Goal: Answer question/provide support

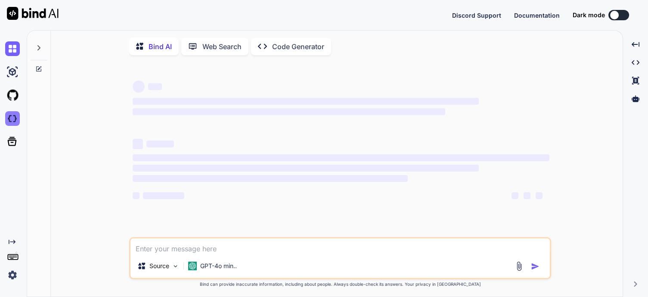
type textarea "x"
click at [12, 115] on img at bounding box center [12, 118] width 15 height 15
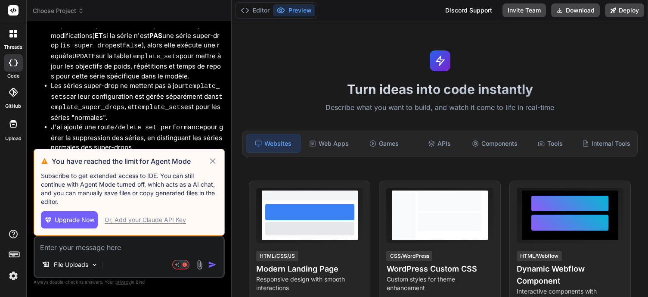
scroll to position [1699, 0]
click at [210, 162] on icon at bounding box center [213, 161] width 10 height 10
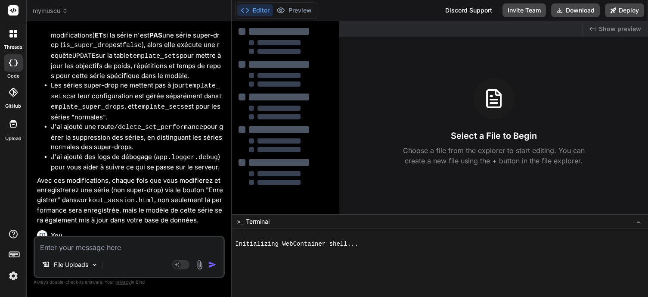
click at [199, 264] on img at bounding box center [200, 265] width 10 height 10
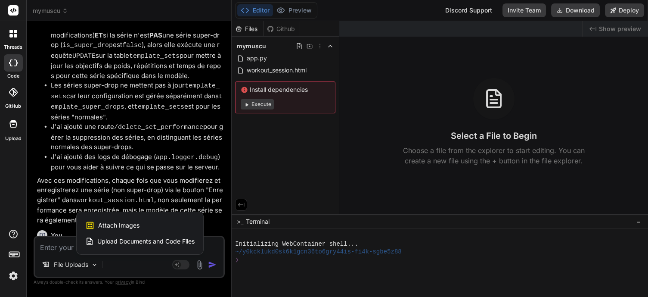
click at [172, 245] on span "Upload Documents and Code Files" at bounding box center [145, 241] width 97 height 9
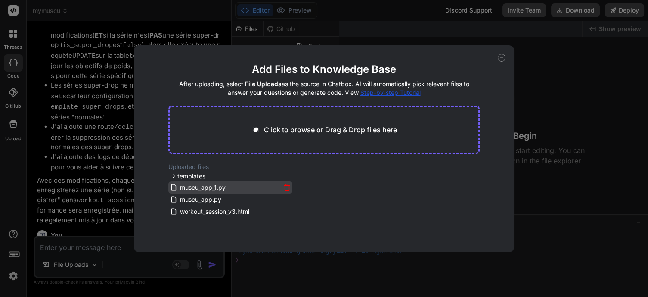
click at [284, 187] on icon at bounding box center [286, 186] width 7 height 7
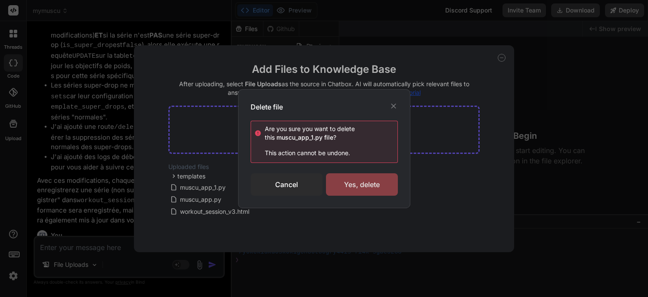
click at [355, 183] on div "Yes, delete" at bounding box center [362, 184] width 72 height 22
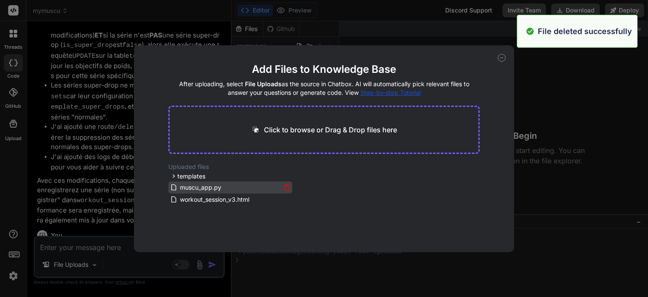
click at [287, 186] on icon at bounding box center [286, 186] width 7 height 7
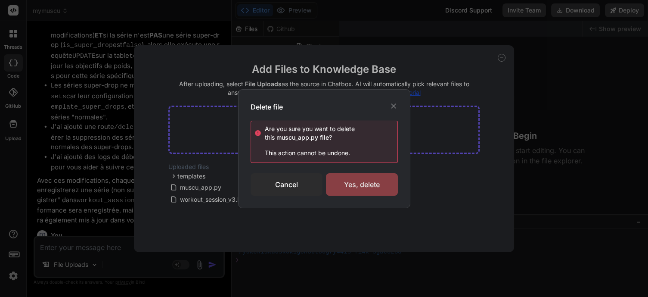
click at [343, 179] on div "Yes, delete" at bounding box center [362, 184] width 72 height 22
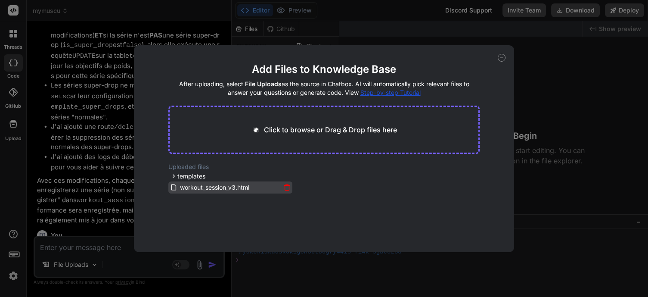
click at [285, 186] on icon at bounding box center [286, 186] width 7 height 7
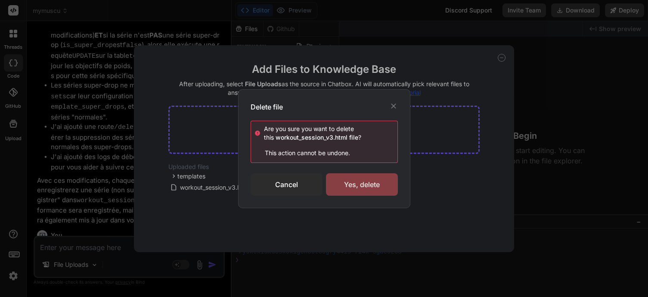
click at [345, 181] on div "Yes, delete" at bounding box center [362, 184] width 72 height 22
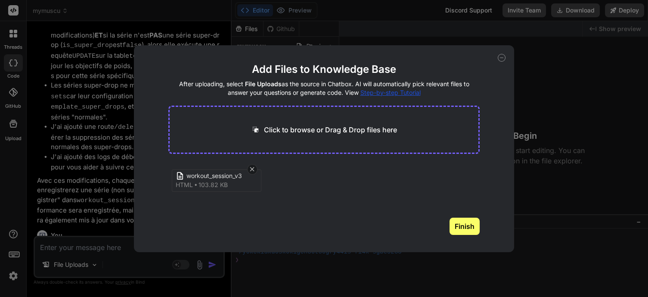
click at [468, 228] on button "Finish" at bounding box center [464, 225] width 30 height 17
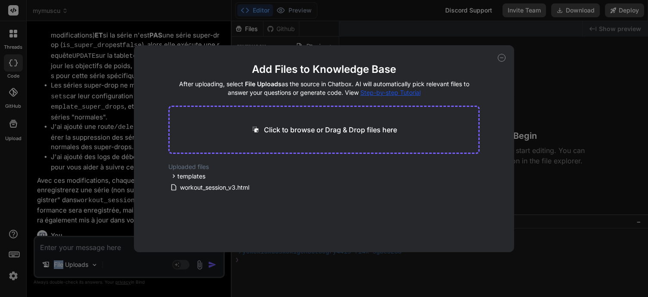
click at [468, 228] on main "Add Files to Knowledge Base After uploading, select File Uploads as the source …" at bounding box center [323, 156] width 311 height 189
click at [82, 252] on div "Add Files to Knowledge Base After uploading, select File Uploads as the source …" at bounding box center [324, 148] width 648 height 297
type textarea "x"
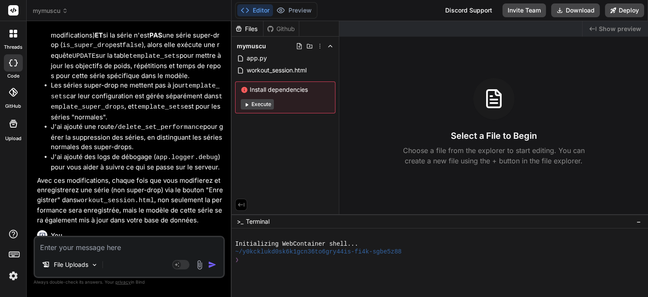
click at [93, 249] on textarea at bounding box center [129, 244] width 189 height 15
type textarea "a"
type textarea "x"
type textarea "an"
type textarea "x"
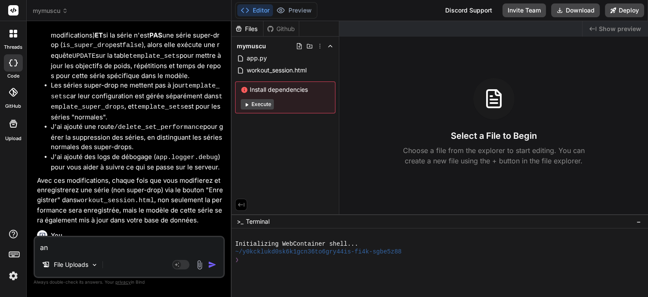
type textarea "ana"
type textarea "x"
type textarea "anal"
type textarea "x"
type textarea "analu"
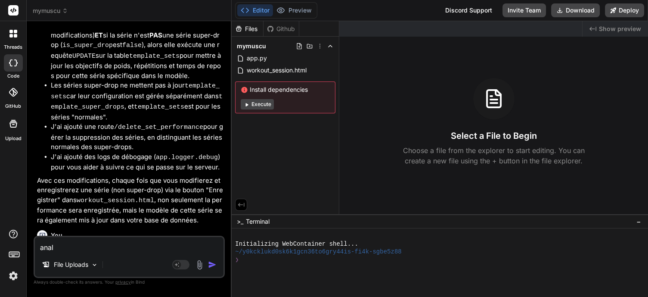
type textarea "x"
type textarea "anal"
type textarea "x"
type textarea "analy"
type textarea "x"
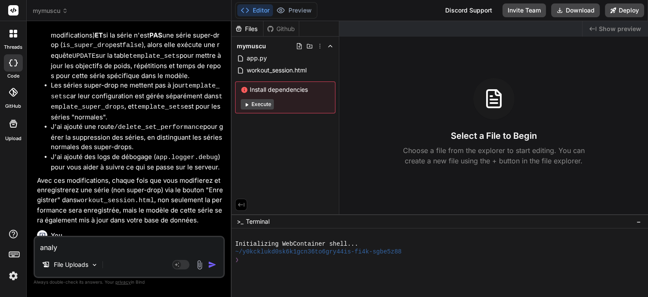
type textarea "analys"
type textarea "x"
type textarea "analyse"
type textarea "x"
type textarea "analyse"
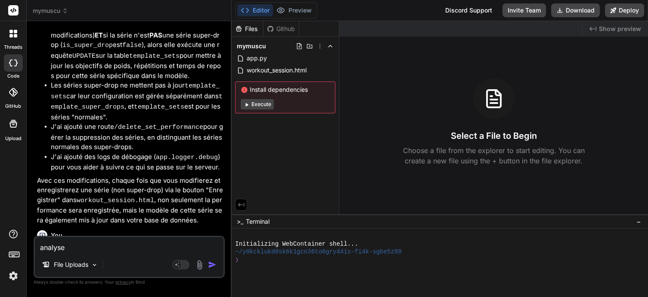
type textarea "x"
type textarea "analyse d"
type textarea "x"
type textarea "analyse da"
type textarea "x"
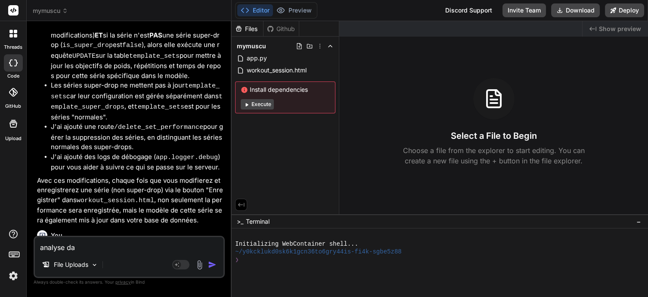
type textarea "analyse dan"
type textarea "x"
type textarea "analyse dans"
type textarea "x"
type textarea "analyse dans"
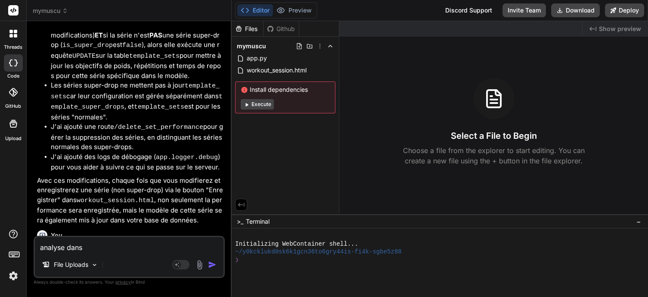
type textarea "x"
type textarea "analyse dans w"
type textarea "x"
type textarea "analyse dans wo"
type textarea "x"
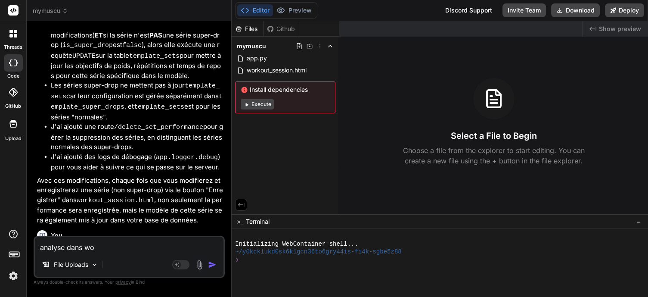
type textarea "analyse dans wor"
type textarea "x"
type textarea "analyse dans work"
type textarea "x"
drag, startPoint x: 107, startPoint y: 250, endPoint x: 19, endPoint y: 245, distance: 88.0
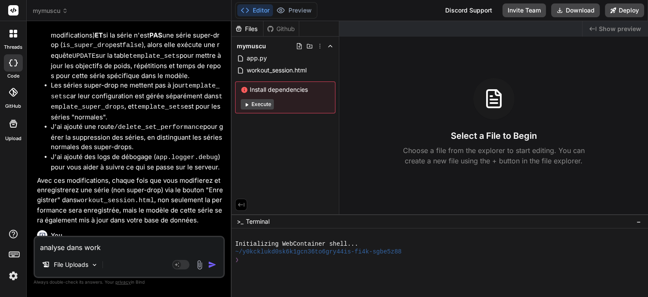
click at [19, 245] on div "threads code GitHub Upload mymuscu Created with Pixso. Bind AI Web Search Creat…" at bounding box center [324, 148] width 648 height 297
type textarea "q"
type textarea "x"
type textarea "qu"
type textarea "x"
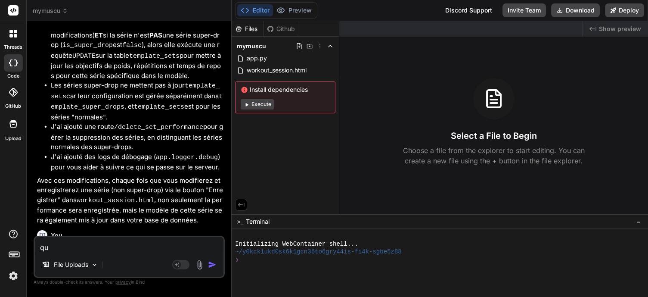
type textarea "qua"
type textarea "x"
type textarea "quan"
type textarea "x"
type textarea "quand"
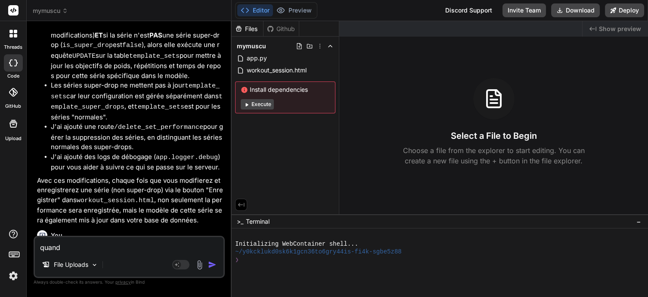
type textarea "x"
type textarea "quand"
type textarea "x"
type textarea "quand u"
type textarea "x"
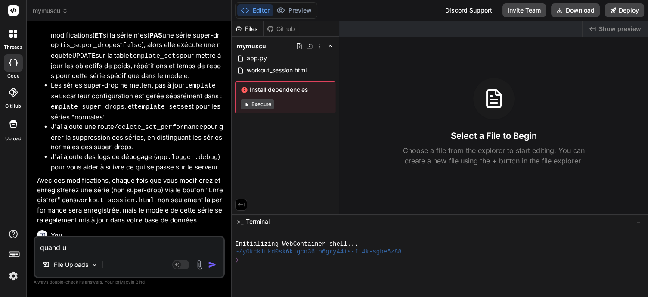
type textarea "quand un"
type textarea "x"
type textarea "quand un"
type textarea "x"
type textarea "quand un c"
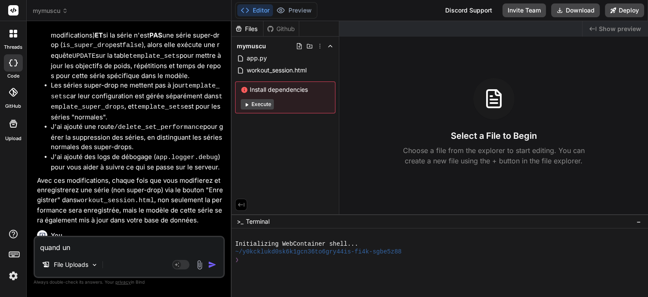
type textarea "x"
type textarea "quand un cm"
type textarea "x"
type textarea "quand un cma"
type textarea "x"
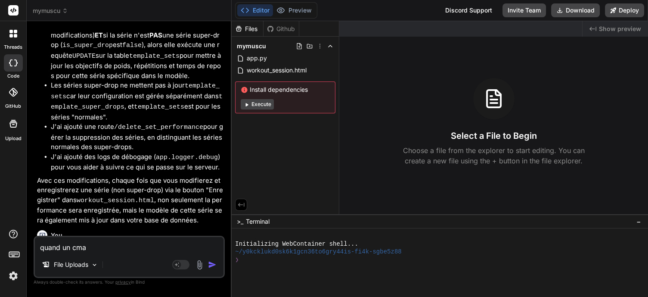
type textarea "quand un cmap"
type textarea "x"
type textarea "quand un cmaps"
type textarea "x"
type textarea "quand un cmaps"
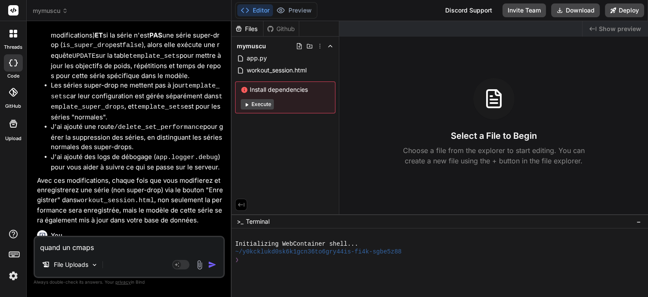
type textarea "x"
type textarea "quand un cmaps"
type textarea "x"
type textarea "quand un cmap"
type textarea "x"
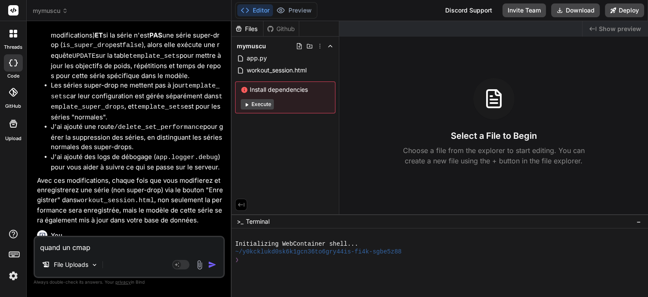
type textarea "quand un cma"
type textarea "x"
type textarea "quand un cm"
type textarea "x"
type textarea "quand un c"
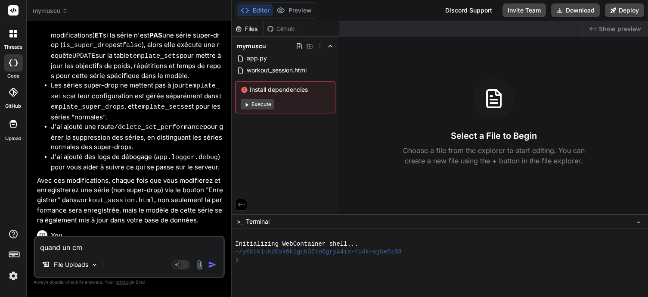
type textarea "x"
type textarea "quand un"
type textarea "x"
type textarea "quand un"
type textarea "x"
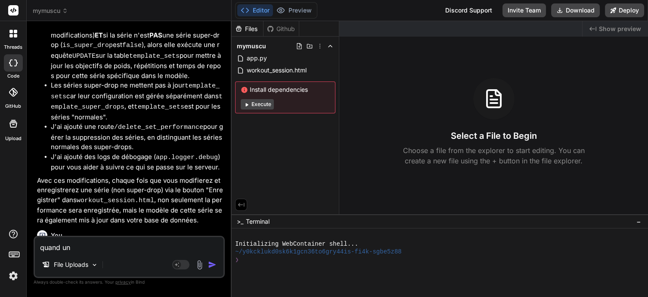
type textarea "quand u"
type textarea "x"
type textarea "quand"
type textarea "x"
type textarea "quand"
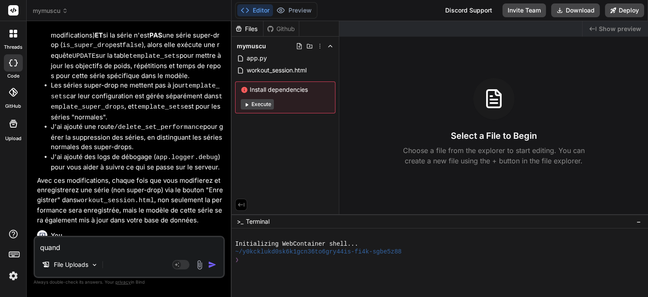
type textarea "x"
type textarea "quan"
type textarea "x"
type textarea "qua"
type textarea "x"
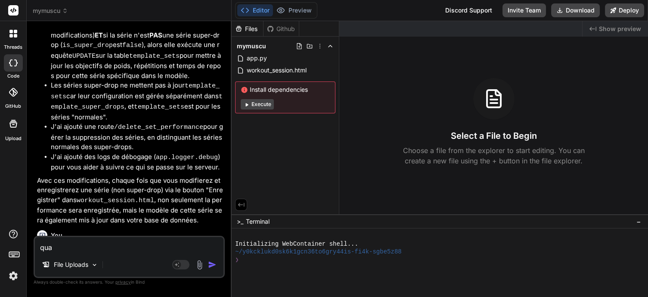
type textarea "qu"
type textarea "x"
type textarea "q"
type textarea "x"
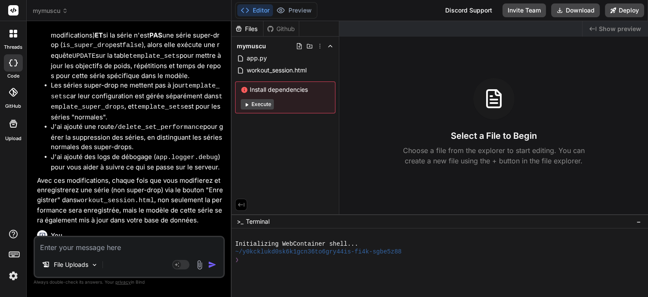
type textarea "q"
type textarea "x"
type textarea "qu"
type textarea "x"
type textarea "qua"
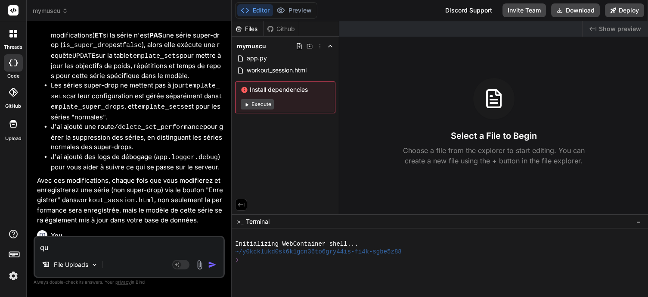
type textarea "x"
type textarea "quan"
type textarea "x"
type textarea "quand"
type textarea "x"
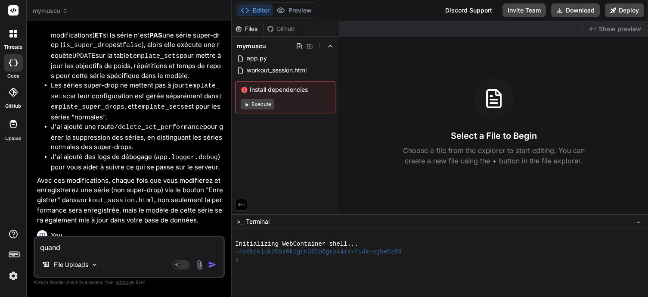
type textarea "quand"
type textarea "x"
type textarea "quand u"
type textarea "x"
type textarea "quand u n"
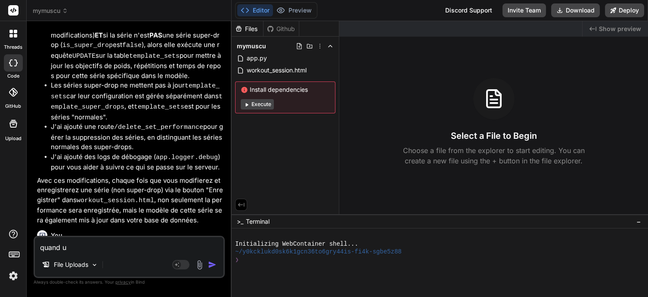
type textarea "x"
type textarea "quand u n"
type textarea "x"
type textarea "quand u n"
type textarea "x"
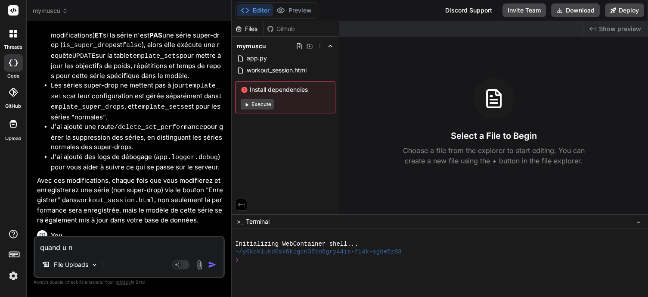
type textarea "quand u"
type textarea "x"
type textarea "quand u"
type textarea "x"
type textarea "quand un"
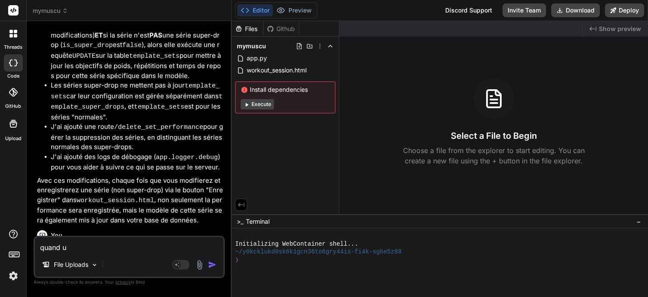
type textarea "x"
type textarea "quand un"
type textarea "x"
type textarea "quand un c"
type textarea "x"
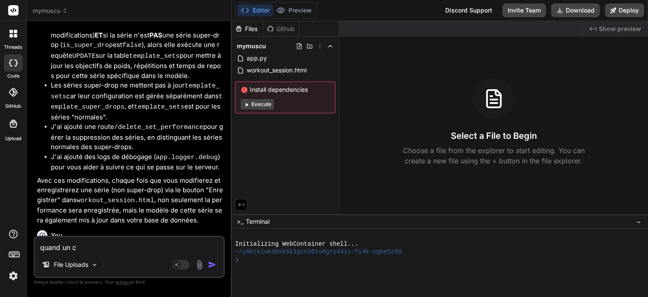
type textarea "quand un ch"
type textarea "x"
type textarea "quand un cha"
type textarea "x"
type textarea "quand un cham"
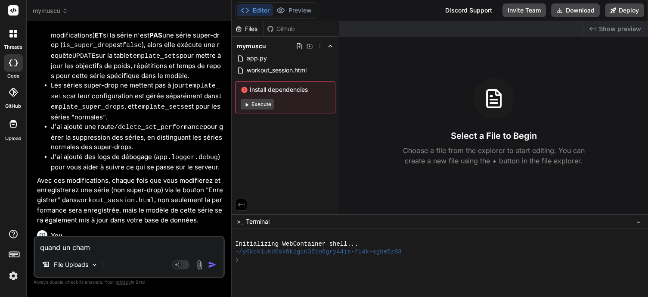
type textarea "x"
type textarea "quand un champ"
type textarea "x"
type textarea "quand un champs"
type textarea "x"
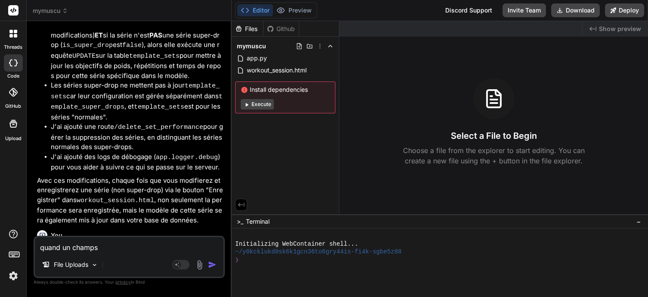
type textarea "quand un champs"
type textarea "x"
type textarea "quand un champs d"
type textarea "x"
type textarea "quand un champs d'"
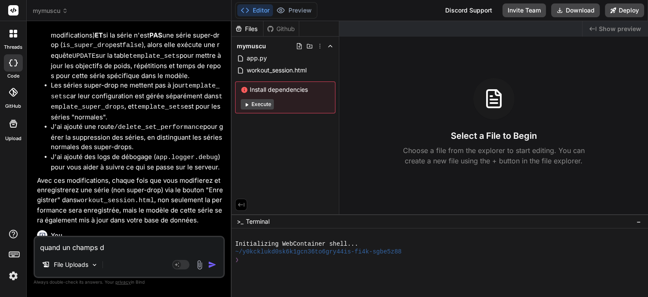
type textarea "x"
type textarea "quand un champs d'u"
type textarea "x"
type textarea "quand un champs d'un"
type textarea "x"
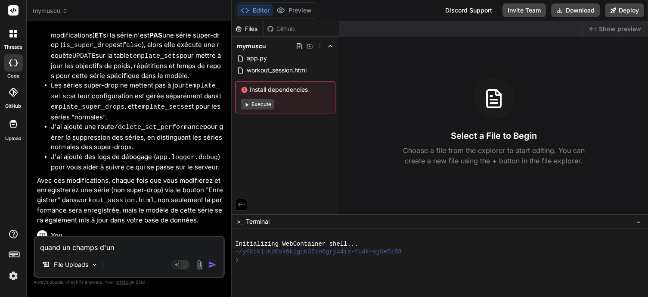
type textarea "quand un champs d'une"
type textarea "x"
type textarea "quand un champs d'une"
type textarea "x"
type textarea "quand un champs d'une s"
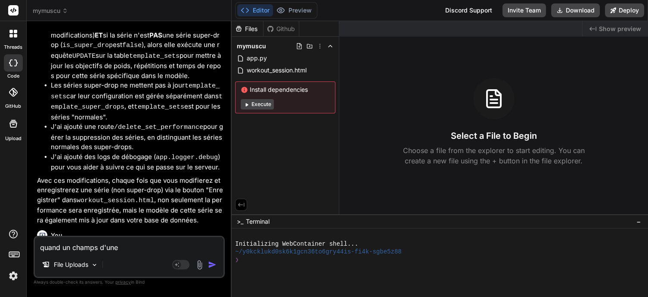
type textarea "x"
type textarea "quand un champs d'une sé"
type textarea "x"
type textarea "quand un champs d'une sér"
type textarea "x"
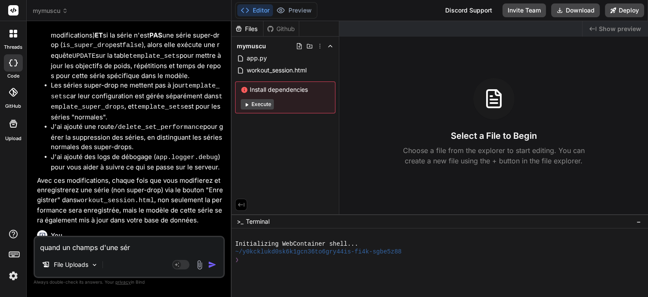
type textarea "quand un champs d'une séré"
type textarea "x"
type textarea "quand un champs d'une sér"
type textarea "x"
type textarea "quand un champs d'une séri"
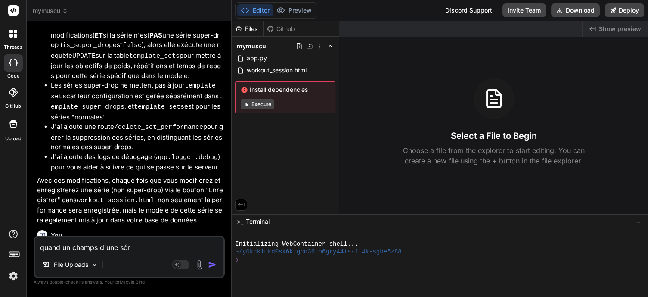
type textarea "x"
type textarea "quand un champs d'une série"
type textarea "x"
type textarea "quand un champs d'une série"
type textarea "x"
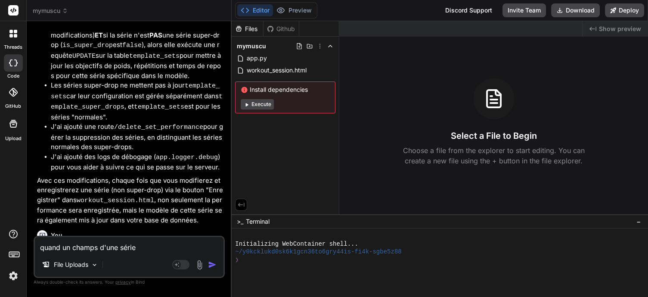
type textarea "quand un champs d'une série e"
type textarea "x"
type textarea "quand un champs d'une série es"
type textarea "x"
type textarea "quand un champs d'une série est"
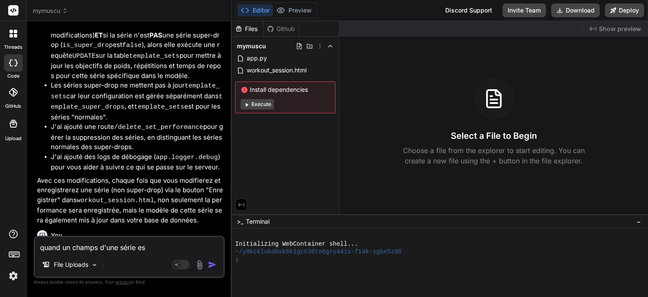
type textarea "x"
type textarea "quand un champs d'une série est"
type textarea "x"
type textarea "quand un champs d'une série est m"
type textarea "x"
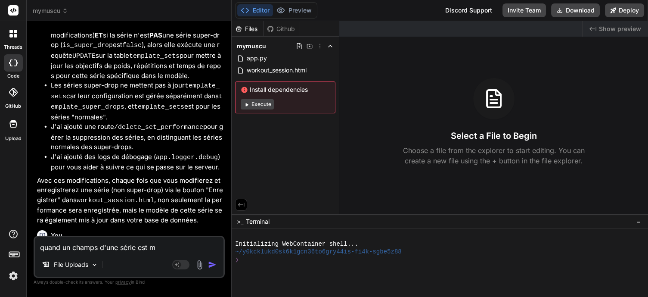
type textarea "quand un champs d'une série est mo"
type textarea "x"
type textarea "quand un champs d'une série est mod"
type textarea "x"
type textarea "quand un champs d'une série est modi"
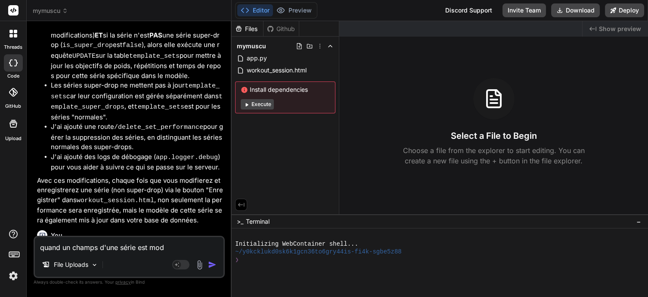
type textarea "x"
type textarea "quand un champs d'une série est modif"
type textarea "x"
type textarea "quand un champs d'une série est modifi"
type textarea "x"
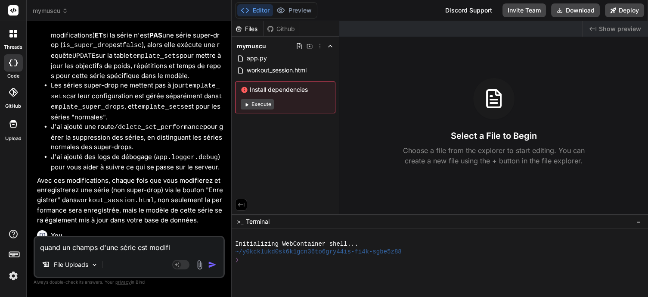
type textarea "quand un champs d'une série est modifie"
type textarea "x"
type textarea "quand un champs d'une série est modifier"
type textarea "x"
type textarea "quand un champs d'une série est modifier"
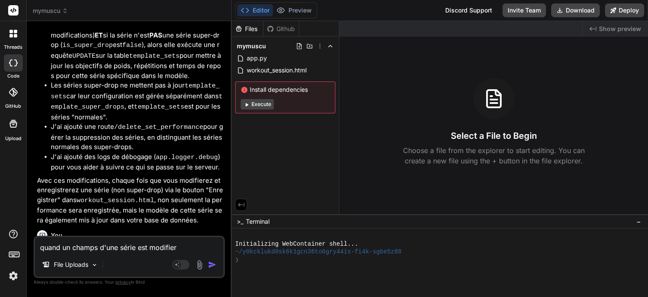
type textarea "x"
type textarea "quand un champs d'une série est modifier ("
type textarea "x"
type textarea "quand un champs d'une série est modifier (s"
type textarea "x"
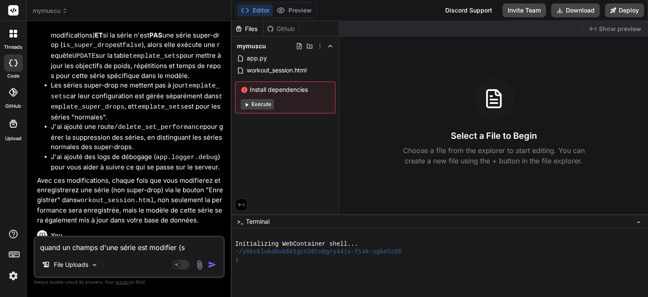
type textarea "quand un champs d'une série est modifier (sa"
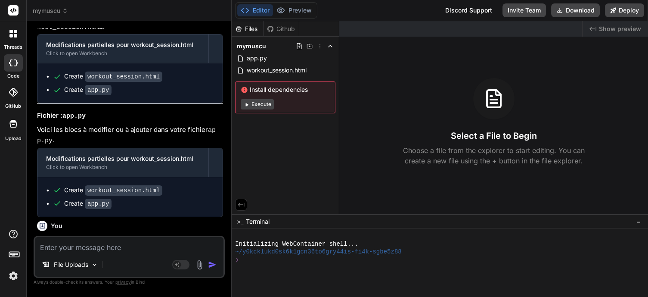
scroll to position [2186, 0]
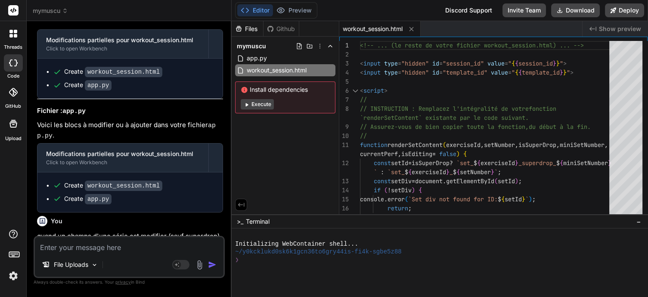
click at [132, 286] on div "Bind AI" at bounding box center [130, 291] width 186 height 10
click at [642, 41] on div at bounding box center [644, 46] width 5 height 10
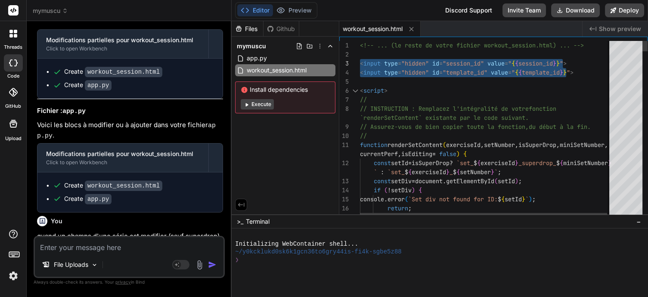
drag, startPoint x: 585, startPoint y: 72, endPoint x: 358, endPoint y: 61, distance: 227.2
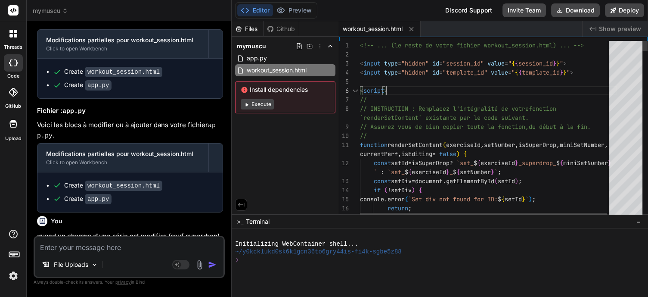
drag, startPoint x: 360, startPoint y: 63, endPoint x: 374, endPoint y: 83, distance: 24.5
click at [374, 83] on div "} const setDiv = document . getElementById ( setId ) ; if ( ! setDiv ) { consol…" at bounding box center [504, 129] width 288 height 177
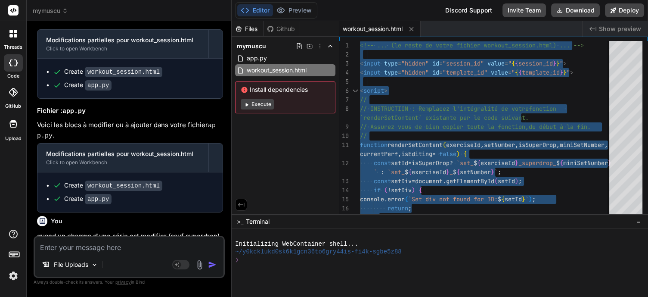
click at [150, 247] on textarea at bounding box center [129, 244] width 189 height 15
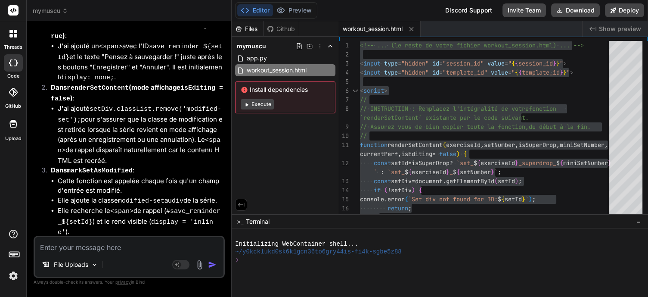
scroll to position [2658, 0]
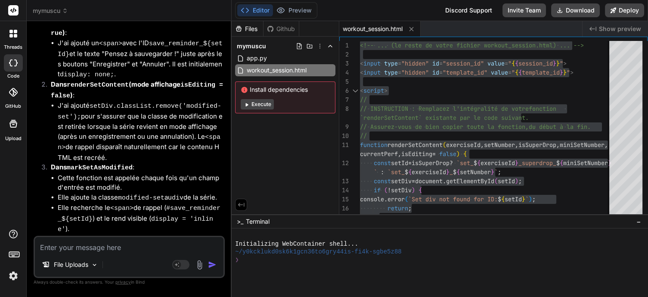
click at [142, 194] on code "modified-set" at bounding box center [141, 197] width 46 height 7
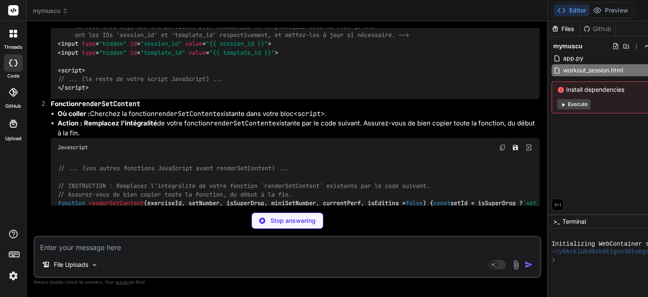
scroll to position [1828, 0]
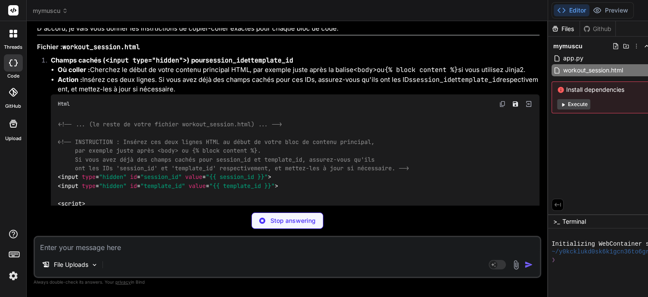
click at [134, 75] on li "Où coller : Cherchez le début de votre contenu principal HTML, par exemple just…" at bounding box center [299, 70] width 482 height 10
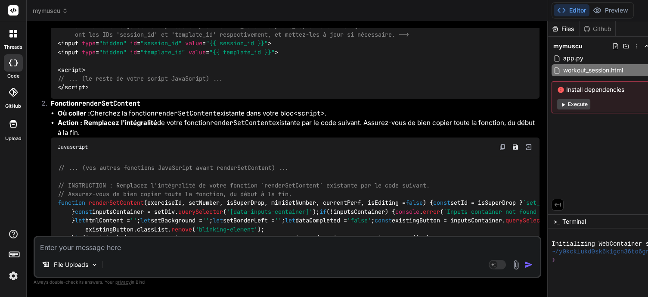
scroll to position [1981, 0]
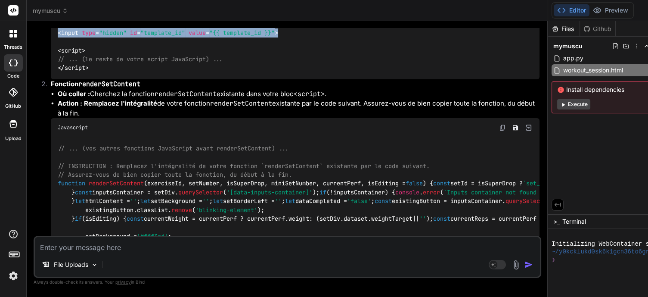
drag, startPoint x: 286, startPoint y: 166, endPoint x: 55, endPoint y: 159, distance: 231.3
click at [55, 80] on div "<!-- ... (le reste de votre fichier workout_session.html) ... --> <!-- INSTRUCT…" at bounding box center [295, 19] width 489 height 119
copy code "< input type = "hidden" id = "session_id" value = "{{ session_id }}" > < input …"
click at [168, 37] on span ""template_id"" at bounding box center [162, 33] width 45 height 8
drag, startPoint x: 285, startPoint y: 164, endPoint x: 55, endPoint y: 165, distance: 229.9
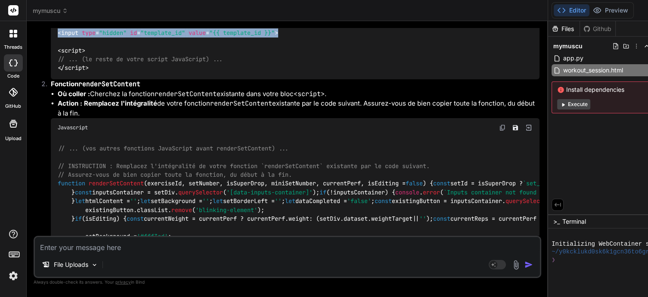
click at [55, 80] on div "<!-- ... (le reste de votre fichier workout_session.html) ... --> <!-- INSTRUCT…" at bounding box center [295, 19] width 489 height 119
copy span "< input type = "hidden" id = "template_id" value = "{{ template_id }}" >"
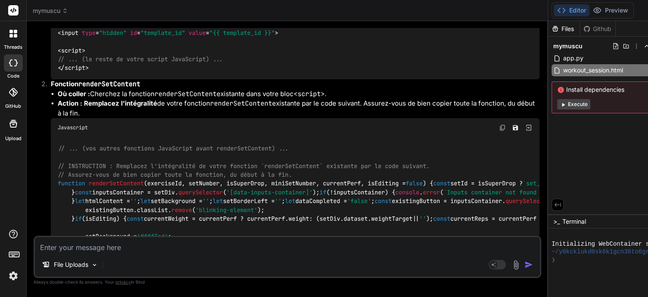
click at [548, 164] on div "Files Github mymuscu app.py workout_session.html Install dependencies Execute" at bounding box center [602, 117] width 108 height 193
click at [181, 245] on textarea at bounding box center [287, 244] width 505 height 15
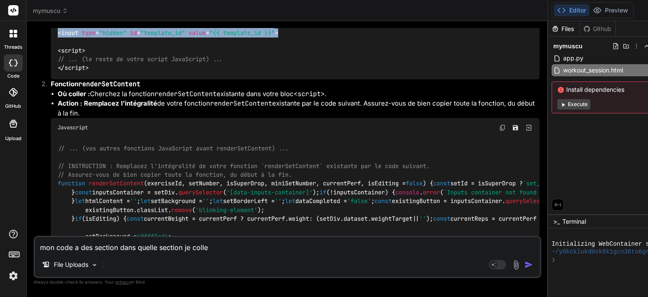
drag, startPoint x: 296, startPoint y: 164, endPoint x: 57, endPoint y: 159, distance: 238.6
click at [57, 80] on div "<!-- ... (le reste de votre fichier workout_session.html) ... --> <!-- INSTRUCT…" at bounding box center [295, 19] width 489 height 119
copy code "< input type = "hidden" id = "session_id" value = "{{ session_id }}" > < input …"
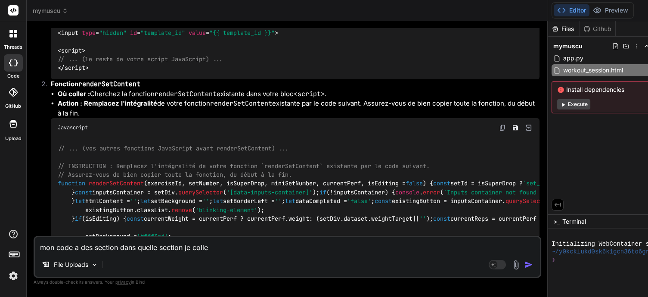
click at [217, 247] on textarea "mon code a des section dans quelle section je colle" at bounding box center [287, 244] width 505 height 15
paste textarea "<input type="hidden" id="session_id" value="{{ session_id }}"> <input type="hid…"
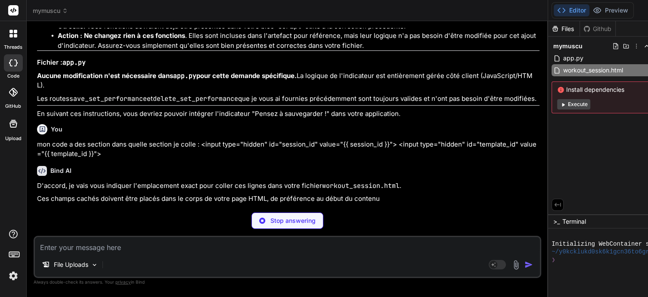
scroll to position [3406, 0]
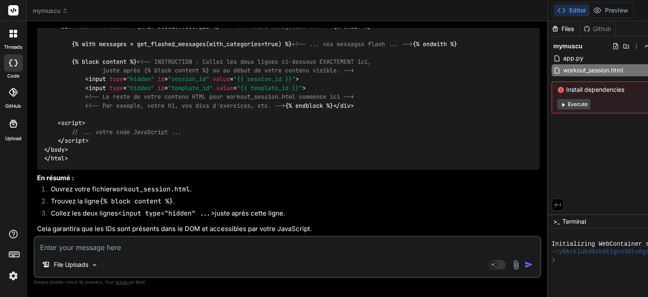
drag, startPoint x: 143, startPoint y: 155, endPoint x: 73, endPoint y: 158, distance: 70.3
click at [73, 158] on div "<!DOCTYPE html > < html lang = "fr" > < head > <!-- ... vos balises head ... --…" at bounding box center [288, 62] width 502 height 216
copy code "{% block content %}"
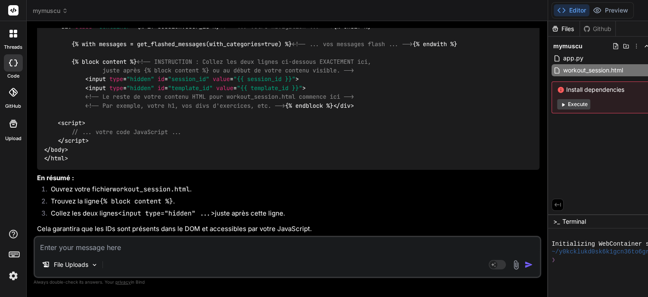
click at [548, 173] on div "Files Github mymuscu app.py workout_session.html Install dependencies Execute" at bounding box center [602, 117] width 108 height 193
drag, startPoint x: 316, startPoint y: 193, endPoint x: 42, endPoint y: 166, distance: 276.0
click at [42, 166] on div "<!DOCTYPE html > < html lang = "fr" > < head > <!-- ... vos balises head ... --…" at bounding box center [288, 62] width 502 height 216
copy code "<!-- INSTRUCTION : Collez les deux lignes ci-dessous EXACTEMENT ici, juste aprè…"
click at [548, 179] on div "Files Github mymuscu app.py workout_session.html Install dependencies Execute" at bounding box center [602, 117] width 108 height 193
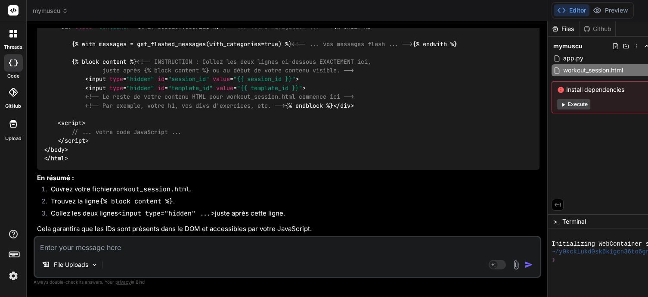
click at [392, 170] on div "<!DOCTYPE html > < html lang = "fr" > < head > <!-- ... vos balises head ... --…" at bounding box center [288, 62] width 502 height 216
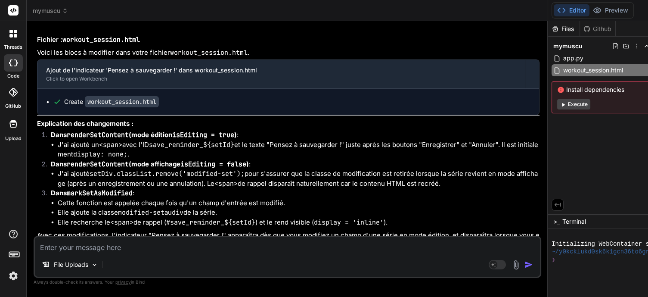
scroll to position [1569, 0]
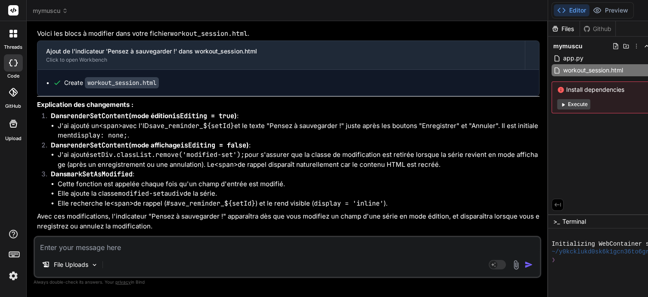
drag, startPoint x: 229, startPoint y: 95, endPoint x: 154, endPoint y: 93, distance: 74.5
copy p ""Pensez à sauvegarder !""
click at [548, 166] on div "Files Github mymuscu app.py workout_session.html Install dependencies Execute" at bounding box center [602, 117] width 108 height 193
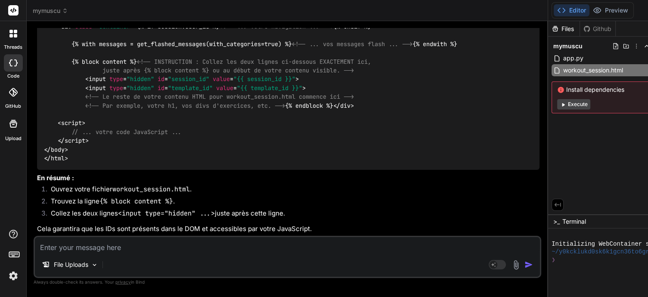
scroll to position [0, 0]
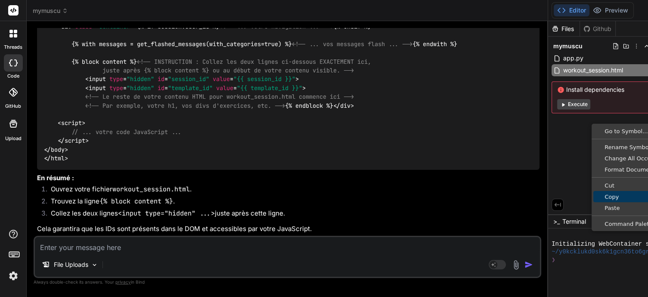
click at [593, 199] on span "Copy" at bounding box center [659, 197] width 133 height 6
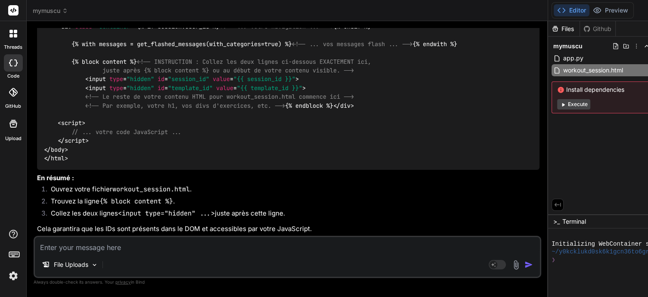
click at [137, 245] on textarea at bounding box center [287, 244] width 505 height 15
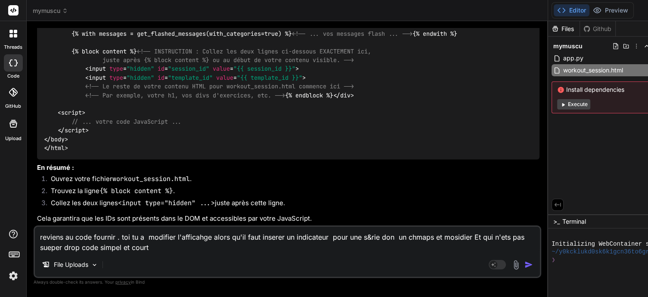
click at [114, 236] on textarea "reviens au code fournir . toi tu a modifier l'afficahge alors qu'il faut insere…" at bounding box center [287, 239] width 505 height 26
click at [324, 237] on textarea "reviens au code fourni . toi tu a modifier l'afficahge alors qu'il faut inserer…" at bounding box center [287, 239] width 505 height 26
click at [78, 248] on textarea "reviens au code fourni . toi tu a modifier l'afficahge alors qu'il faut inserer…" at bounding box center [287, 239] width 505 height 26
click at [100, 248] on textarea "reviens au code fourni . toi tu a modifier l'afficahge alors qu'il faut inserer…" at bounding box center [287, 239] width 505 height 26
drag, startPoint x: 138, startPoint y: 247, endPoint x: 124, endPoint y: 248, distance: 13.8
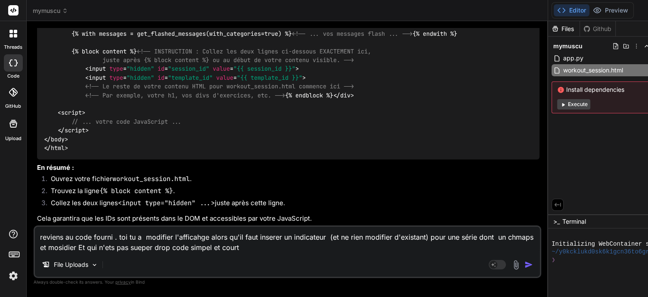
click at [124, 248] on textarea "reviens au code fourni . toi tu a modifier l'afficahge alors qu'il faut inserer…" at bounding box center [287, 239] width 505 height 26
click at [178, 247] on textarea "reviens au code fourni . toi tu a modifier l'afficahge alors qu'il faut inserer…" at bounding box center [287, 239] width 505 height 26
click at [172, 247] on textarea "reviens au code fourni . toi tu a modifier l'afficahge alors qu'il faut inserer…" at bounding box center [287, 239] width 505 height 26
drag, startPoint x: 255, startPoint y: 247, endPoint x: 245, endPoint y: 247, distance: 10.3
click at [245, 247] on textarea "reviens au code fourni . toi tu a modifier l'afficahge alors qu'il faut inserer…" at bounding box center [287, 239] width 505 height 26
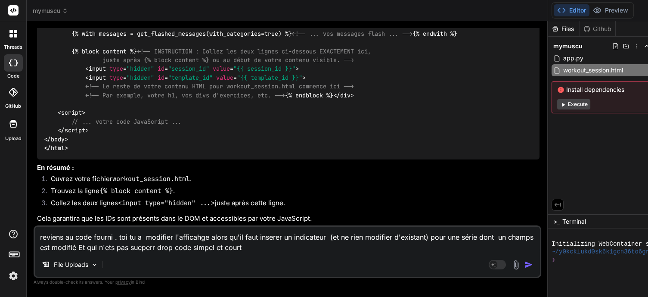
click at [279, 248] on textarea "reviens au code fourni . toi tu a modifier l'afficahge alors qu'il faut inserer…" at bounding box center [287, 239] width 505 height 26
click at [524, 266] on img "button" at bounding box center [528, 264] width 9 height 9
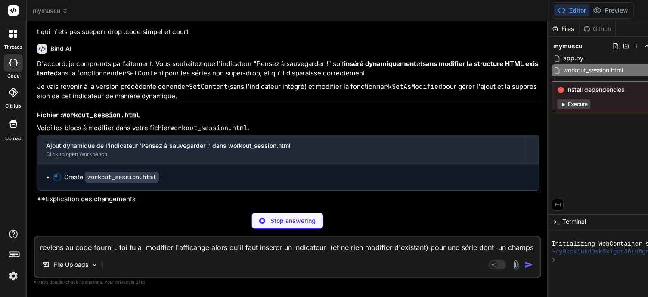
scroll to position [9, 0]
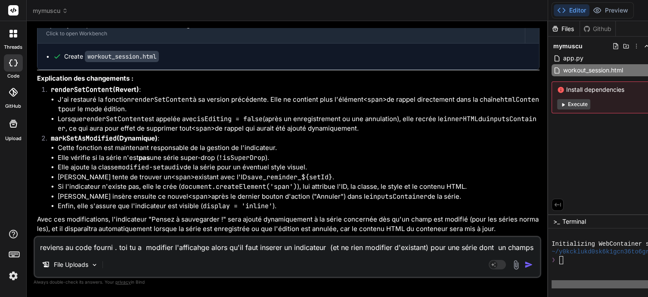
click at [548, 161] on div "Files Github mymuscu app.py workout_session.html Install dependencies Execute" at bounding box center [602, 117] width 108 height 193
click at [436, 220] on p "Avec ces modifications, l'indicateur "Pensez à sauvegarder !" sera ajouté dynam…" at bounding box center [288, 223] width 502 height 19
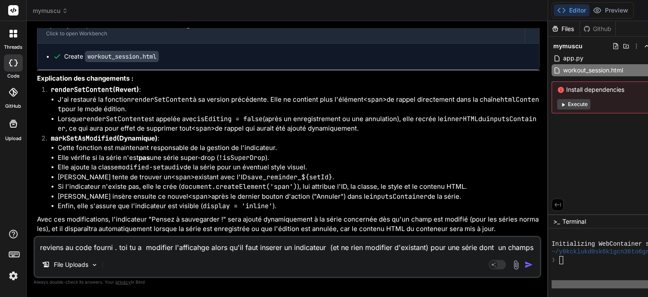
drag, startPoint x: 68, startPoint y: 151, endPoint x: 42, endPoint y: 155, distance: 26.3
drag, startPoint x: 68, startPoint y: 156, endPoint x: 43, endPoint y: 154, distance: 25.5
copy span "< body >"
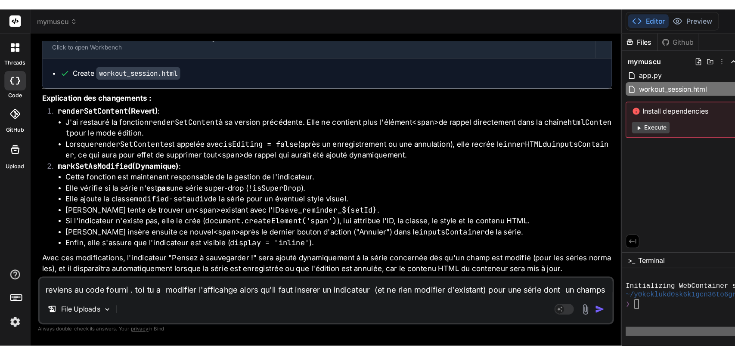
scroll to position [9, 0]
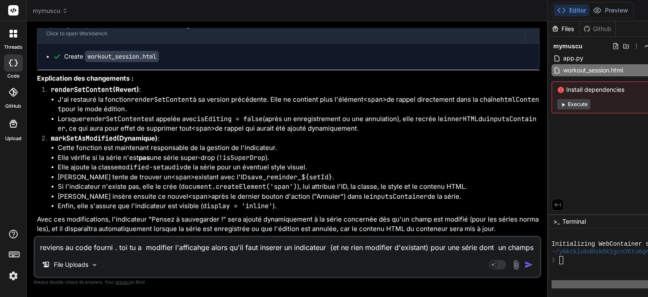
drag, startPoint x: 579, startPoint y: 108, endPoint x: 596, endPoint y: 183, distance: 77.8
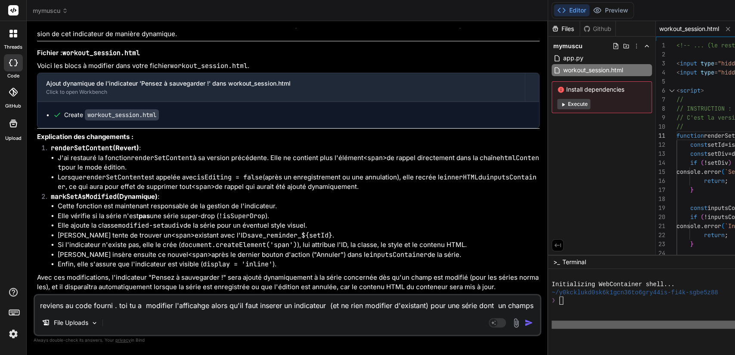
drag, startPoint x: 576, startPoint y: 133, endPoint x: 681, endPoint y: 136, distance: 104.6
drag, startPoint x: 667, startPoint y: 135, endPoint x: 576, endPoint y: 136, distance: 91.3
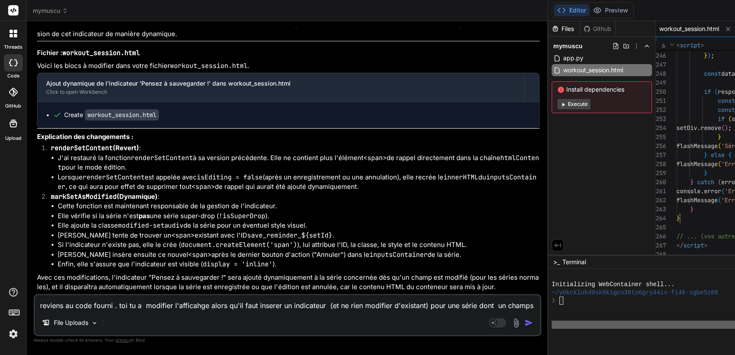
drag, startPoint x: 579, startPoint y: 134, endPoint x: 597, endPoint y: 216, distance: 84.3
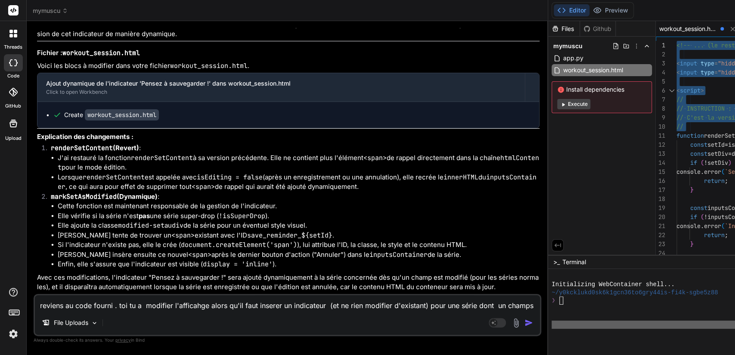
drag, startPoint x: 579, startPoint y: 90, endPoint x: 628, endPoint y: 35, distance: 73.2
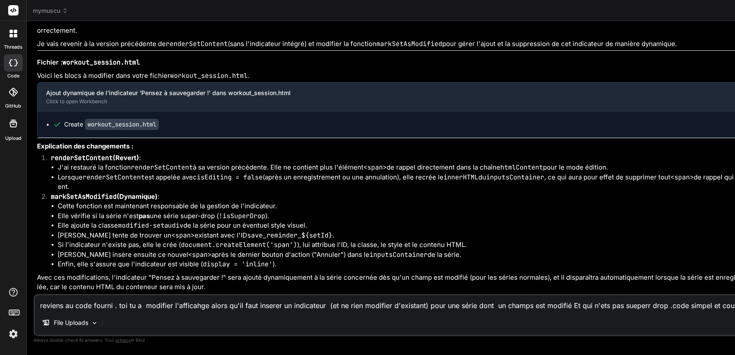
scroll to position [3300, 0]
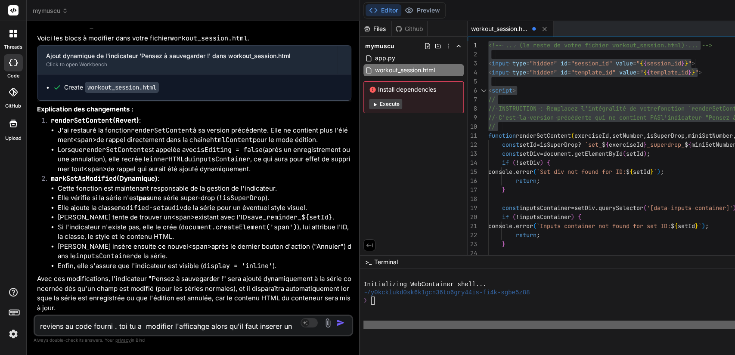
drag, startPoint x: 449, startPoint y: 185, endPoint x: 142, endPoint y: 181, distance: 307.0
click at [142, 181] on div "Bind AI Web Search Created with Pixso. Code Generator You dans workout_session.…" at bounding box center [193, 188] width 333 height 334
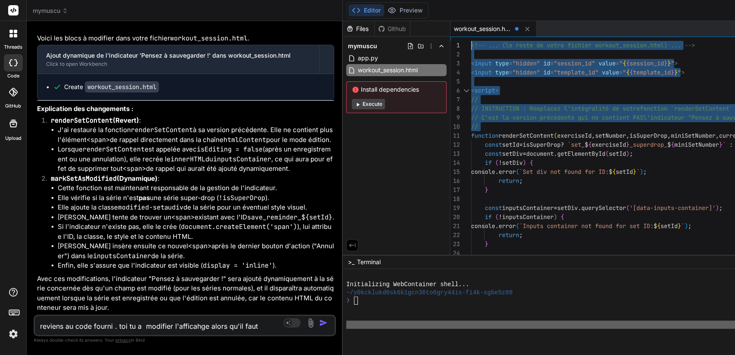
scroll to position [9, 0]
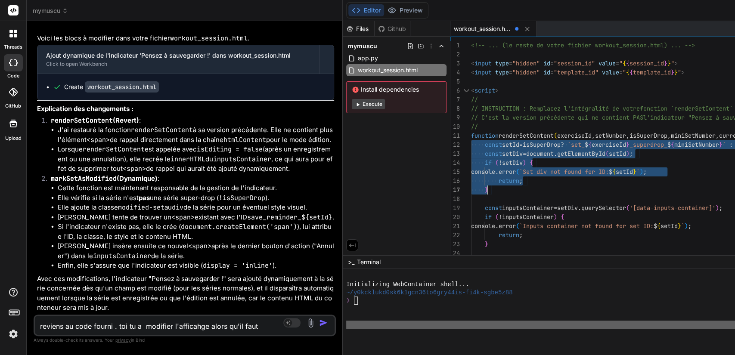
drag, startPoint x: 412, startPoint y: 136, endPoint x: 459, endPoint y: 183, distance: 65.8
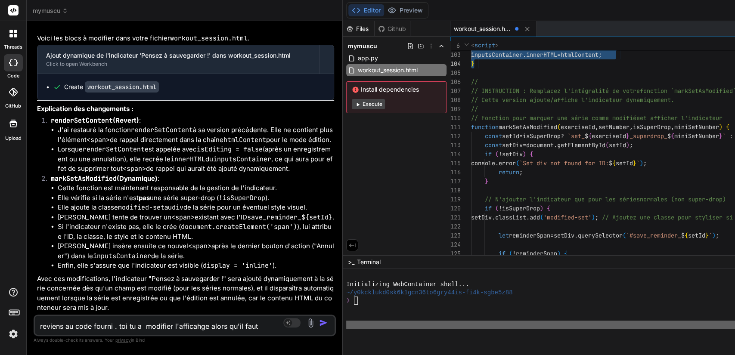
drag, startPoint x: 412, startPoint y: 134, endPoint x: 573, endPoint y: 56, distance: 179.6
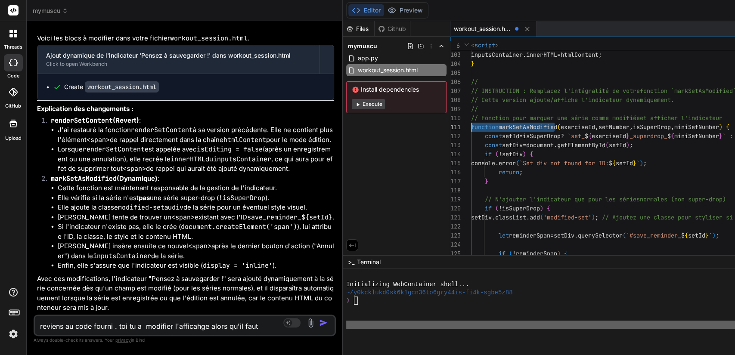
drag, startPoint x: 502, startPoint y: 127, endPoint x: 412, endPoint y: 126, distance: 90.0
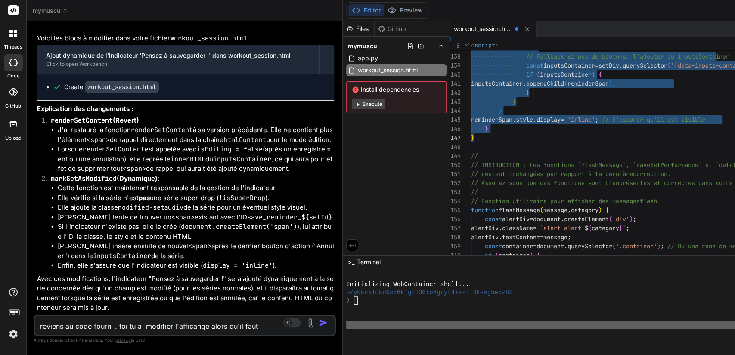
drag, startPoint x: 412, startPoint y: 126, endPoint x: 471, endPoint y: 136, distance: 60.6
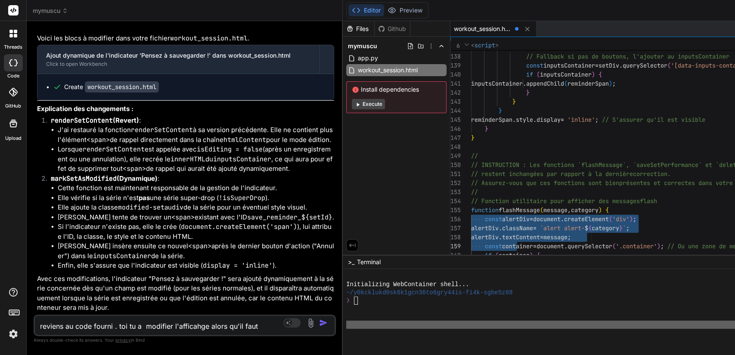
drag, startPoint x: 412, startPoint y: 211, endPoint x: 456, endPoint y: 240, distance: 53.0
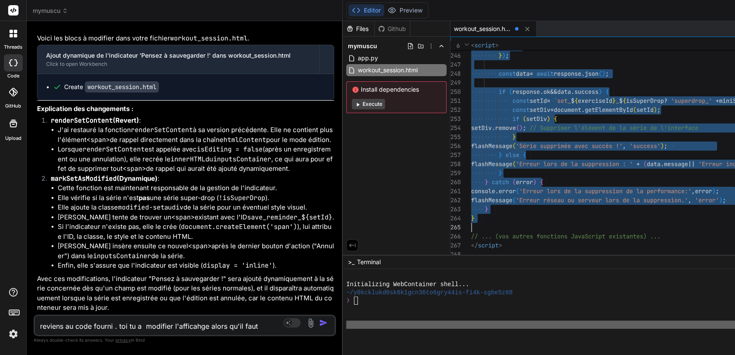
drag, startPoint x: 412, startPoint y: 209, endPoint x: 465, endPoint y: 219, distance: 53.8
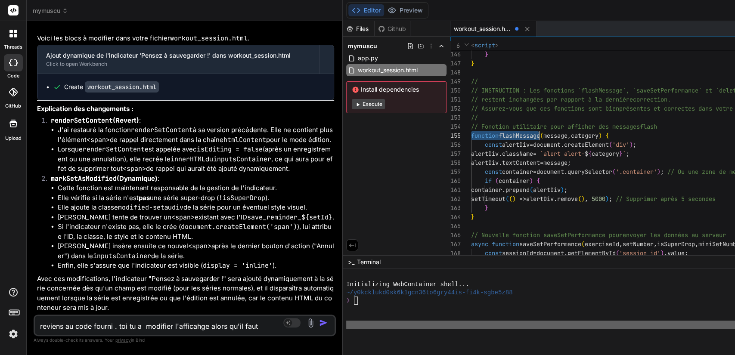
drag, startPoint x: 412, startPoint y: 134, endPoint x: 486, endPoint y: 136, distance: 73.2
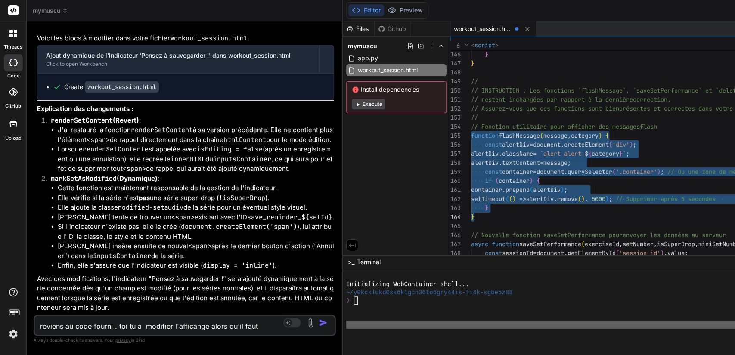
drag, startPoint x: 412, startPoint y: 134, endPoint x: 449, endPoint y: 216, distance: 89.6
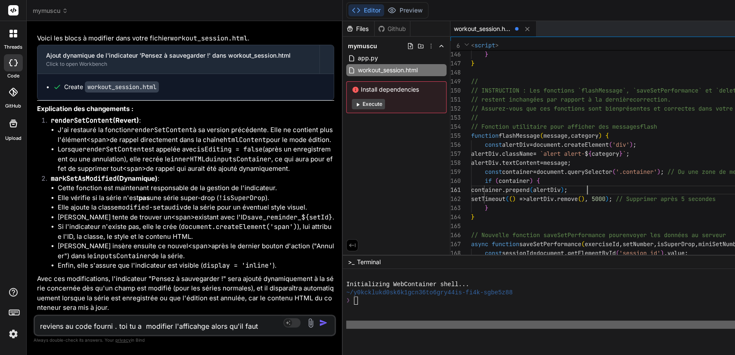
drag, startPoint x: 526, startPoint y: 243, endPoint x: 409, endPoint y: 244, distance: 116.2
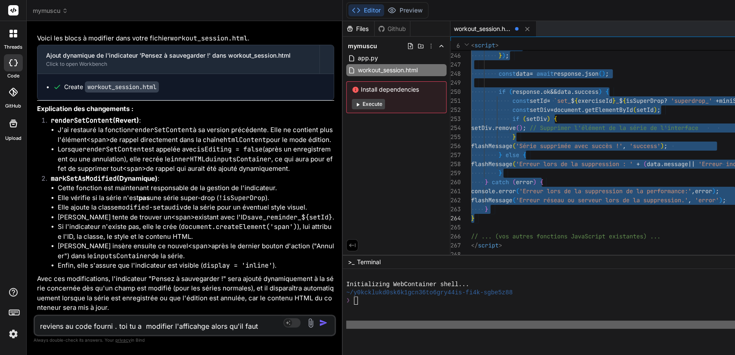
drag, startPoint x: 412, startPoint y: 109, endPoint x: 448, endPoint y: 216, distance: 112.9
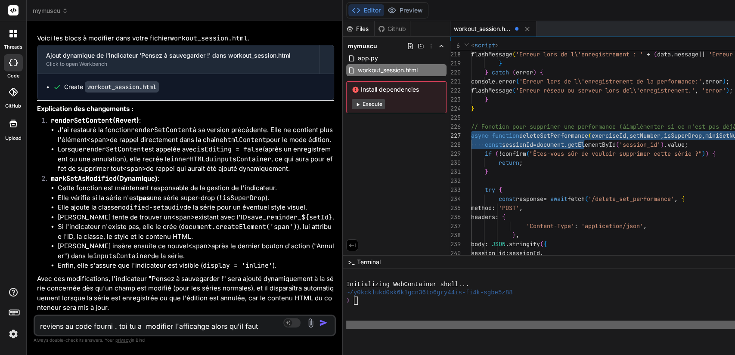
drag, startPoint x: 533, startPoint y: 136, endPoint x: 415, endPoint y: 134, distance: 118.4
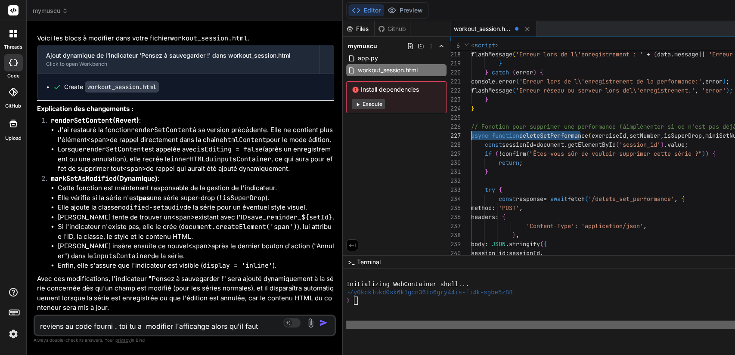
drag, startPoint x: 533, startPoint y: 135, endPoint x: 410, endPoint y: 134, distance: 122.7
click at [184, 296] on textarea "reviens au code fourni . toi tu a modifier l'afficahge alors qu'il faut inserer…" at bounding box center [160, 323] width 250 height 15
